Goal: Transaction & Acquisition: Subscribe to service/newsletter

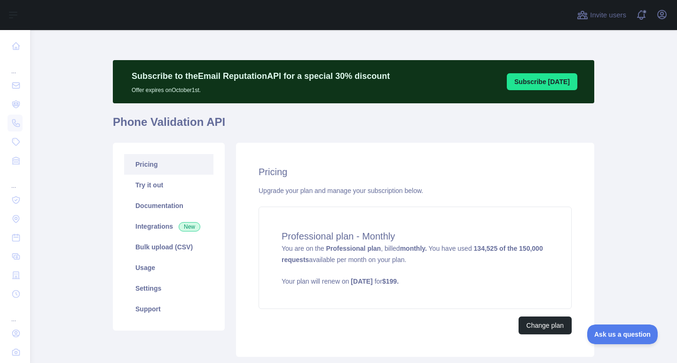
click at [605, 145] on main "Subscribe to the Email Reputation API for a special 30 % discount Offer expires…" at bounding box center [353, 196] width 647 height 333
click at [620, 136] on main "Subscribe to the Email Reputation API for a special 30 % discount Offer expires…" at bounding box center [353, 196] width 647 height 333
